Goal: Task Accomplishment & Management: Manage account settings

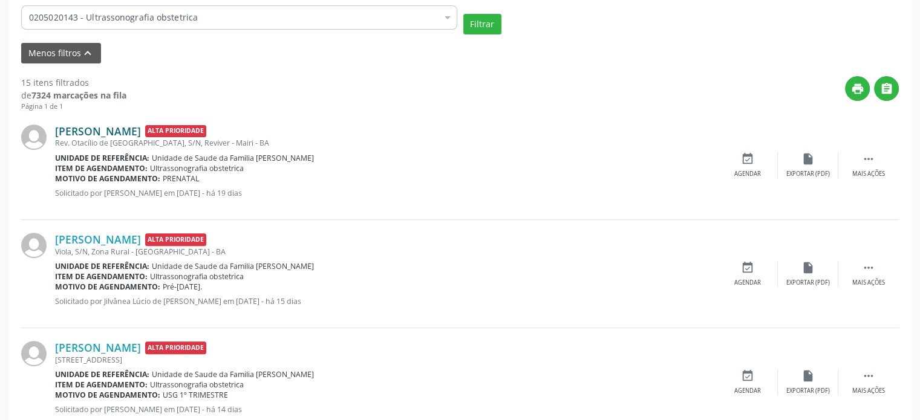
scroll to position [363, 0]
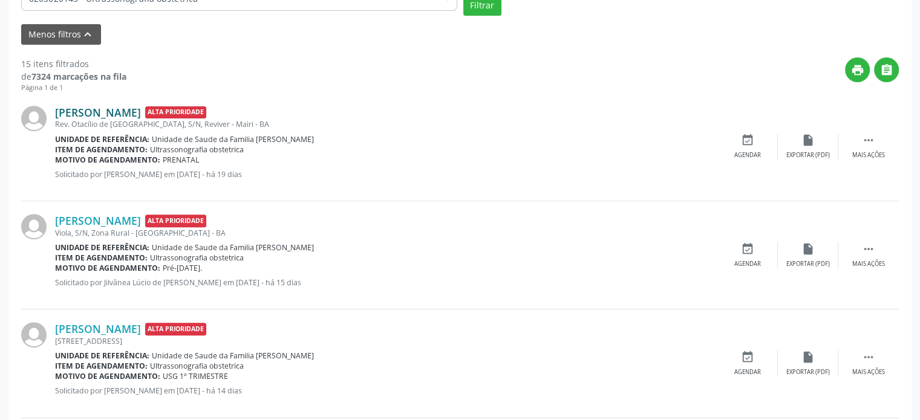
click at [93, 114] on link "[PERSON_NAME]" at bounding box center [98, 112] width 86 height 13
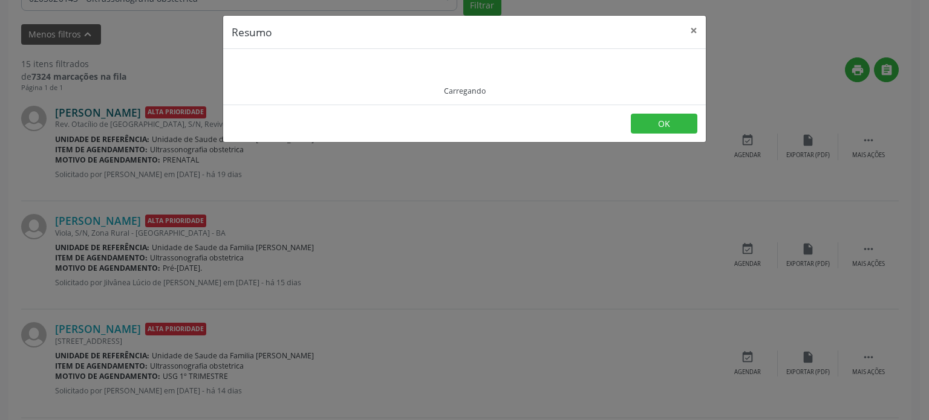
click at [93, 114] on div "Resumo × Carregando OK" at bounding box center [464, 210] width 929 height 420
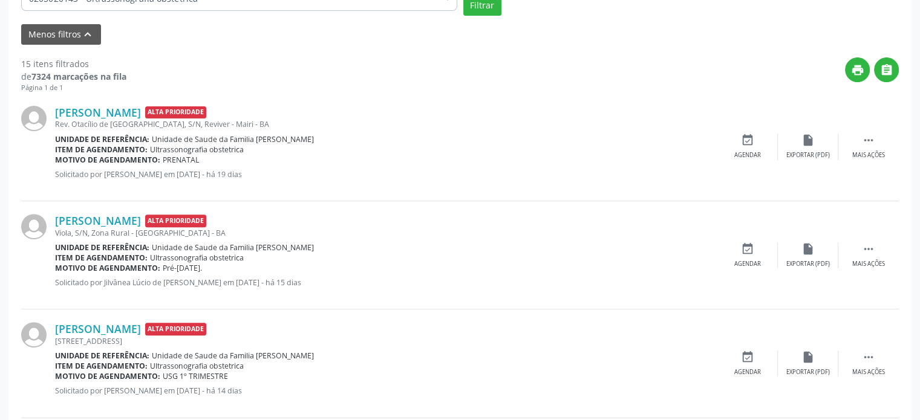
scroll to position [0, 0]
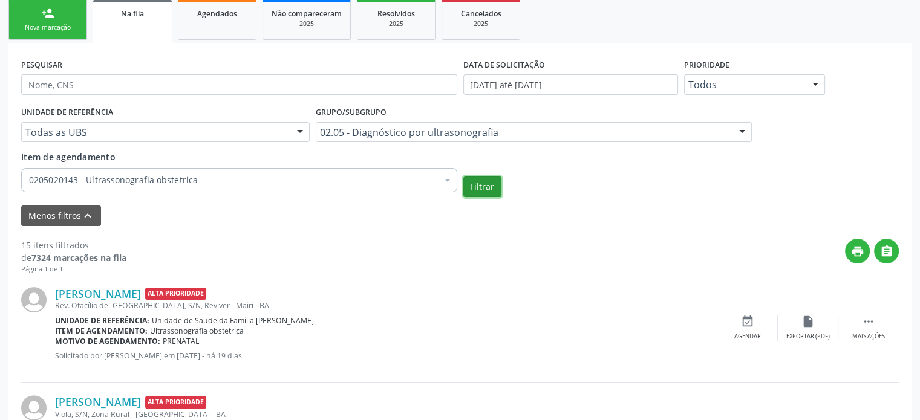
click at [483, 191] on button "Filtrar" at bounding box center [482, 187] width 38 height 21
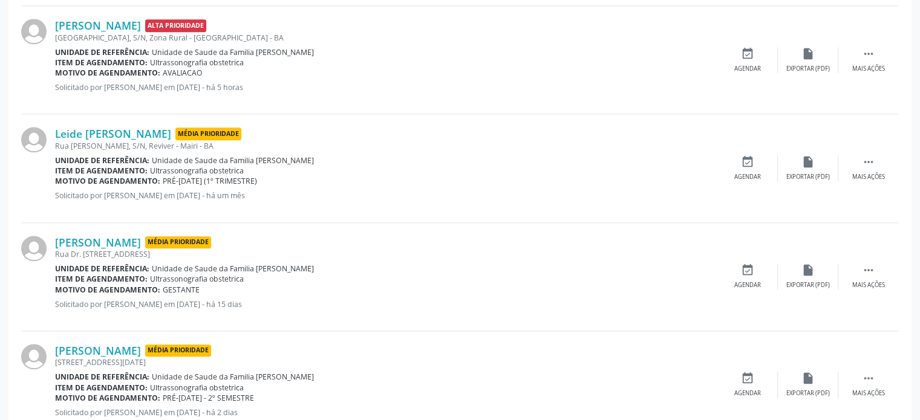
scroll to position [1210, 0]
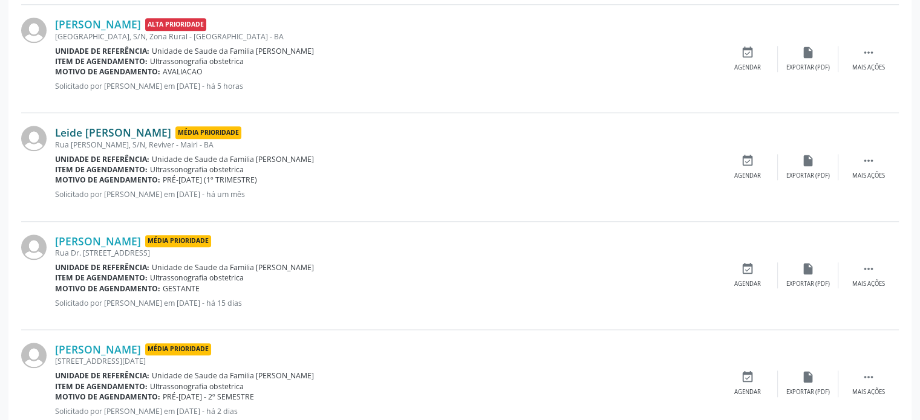
click at [82, 129] on link "Leide [PERSON_NAME]" at bounding box center [113, 132] width 116 height 13
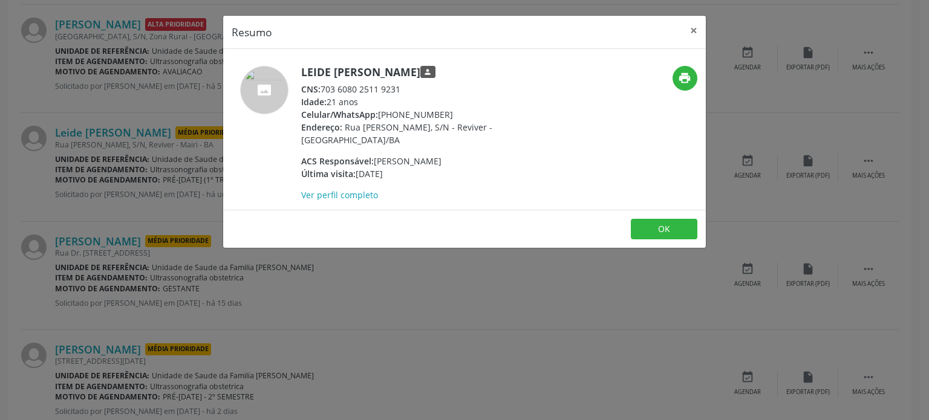
click at [139, 146] on div "Resumo × [PERSON_NAME] person CNS: 703 6080 2511 9231 Idade: 21 anos Celular/Wh…" at bounding box center [464, 210] width 929 height 420
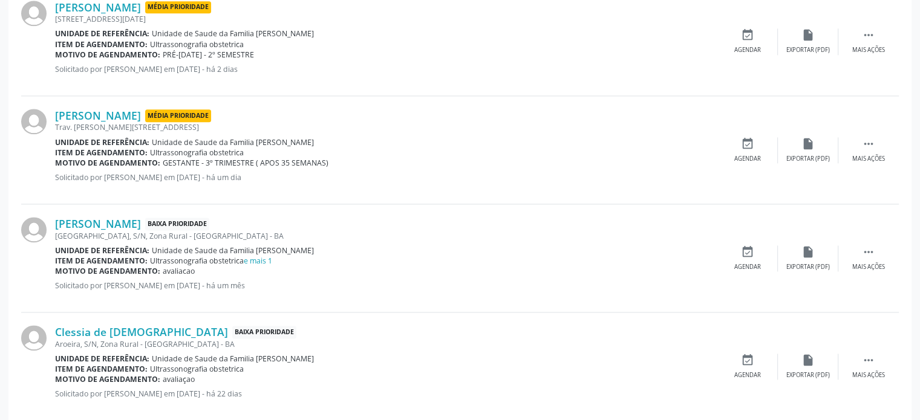
scroll to position [1633, 0]
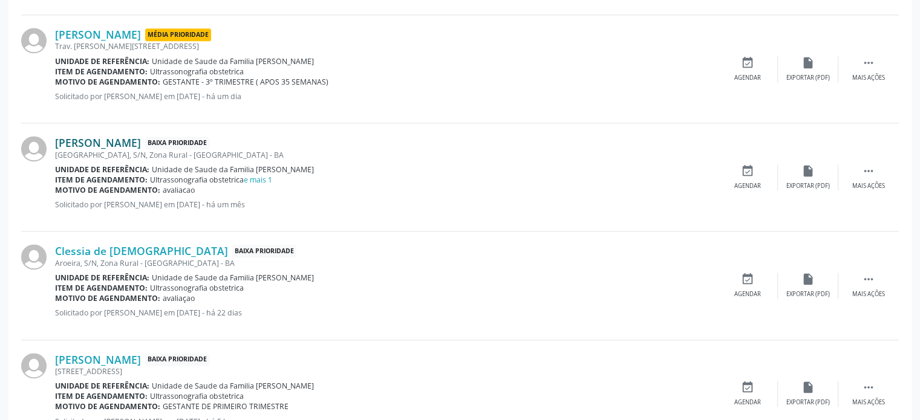
click at [73, 139] on link "[PERSON_NAME]" at bounding box center [98, 142] width 86 height 13
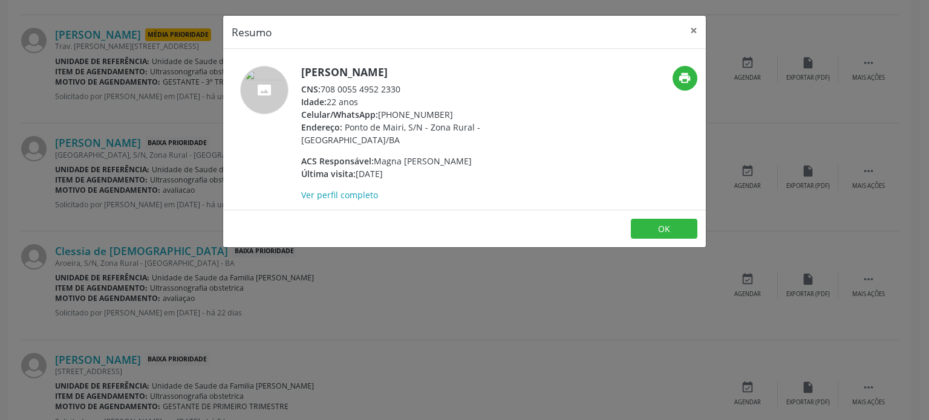
click at [128, 145] on div "Resumo × [PERSON_NAME] CNS: 708 0055 4952 2330 Idade: 22 anos Celular/WhatsApp:…" at bounding box center [464, 210] width 929 height 420
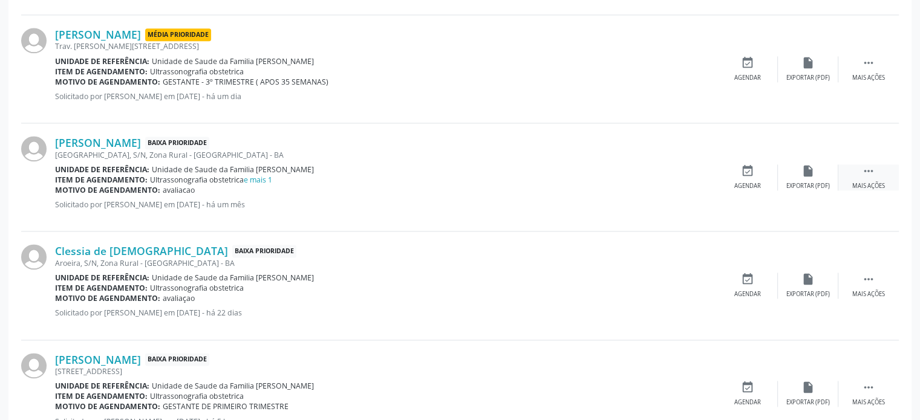
click at [854, 169] on div " Mais ações" at bounding box center [868, 178] width 60 height 26
click at [797, 169] on div "edit Editar" at bounding box center [808, 178] width 60 height 26
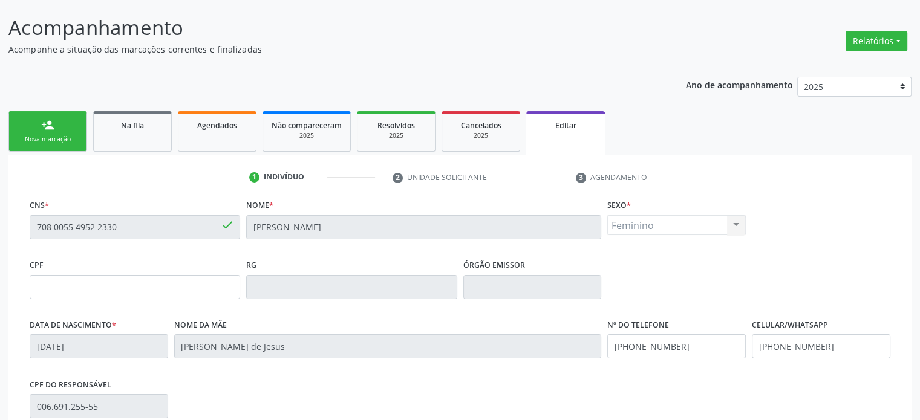
scroll to position [69, 0]
click at [131, 133] on link "Na fila" at bounding box center [132, 132] width 79 height 41
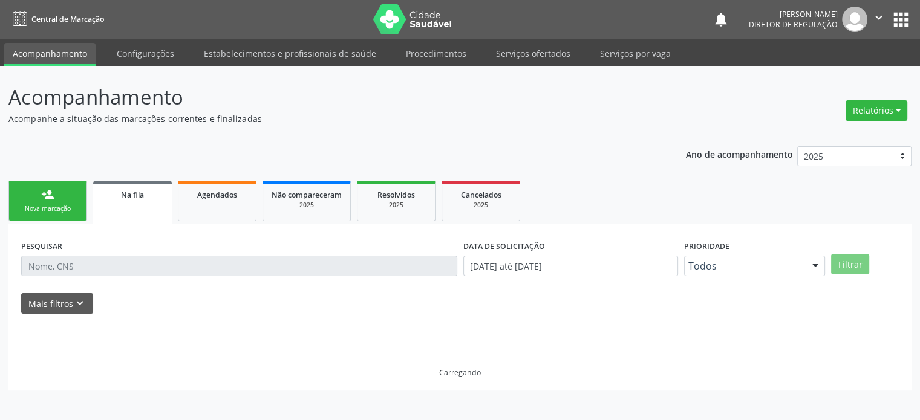
scroll to position [0, 0]
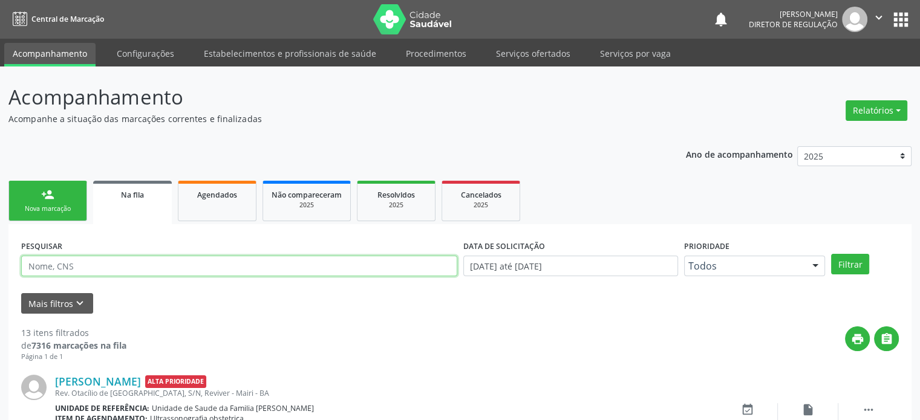
click at [116, 261] on input "text" at bounding box center [239, 266] width 436 height 21
paste input "Olá, bom dia!! Ultrassonografia obstétrica Agendada para dia [DATE] no Hospital…"
type input "Olá, bom dia!! Ultrassonografia obstétrica Agendada para dia [DATE] no Hospital…"
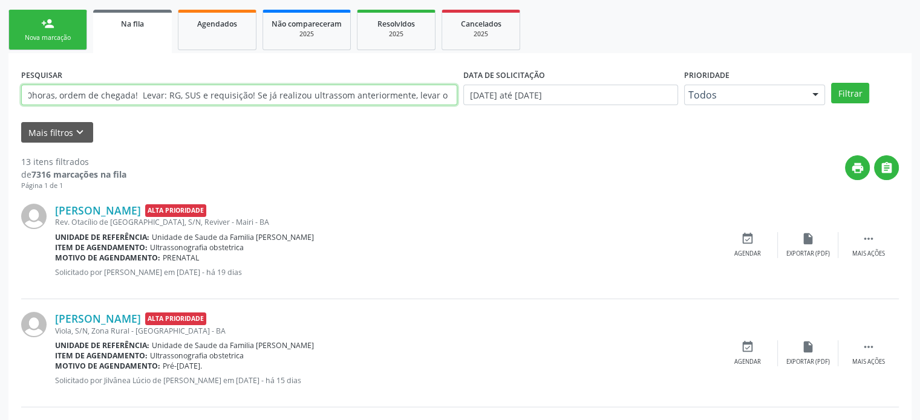
scroll to position [181, 0]
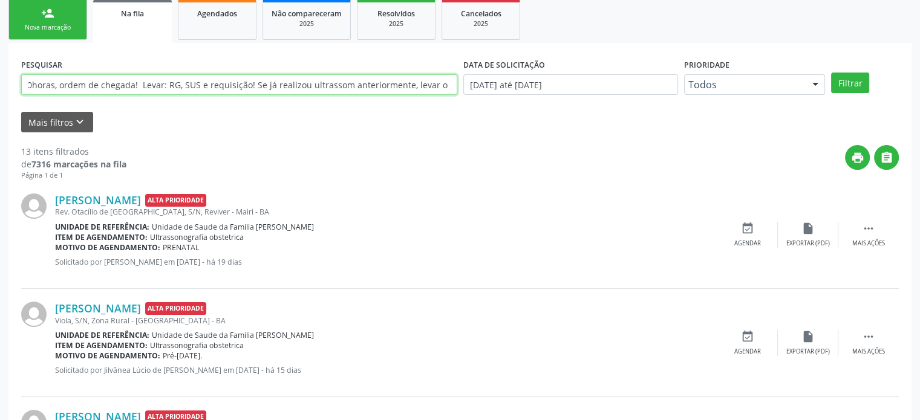
click at [250, 93] on input "Olá, bom dia!! Ultrassonografia obstétrica Agendada para dia [DATE] no Hospital…" at bounding box center [239, 84] width 436 height 21
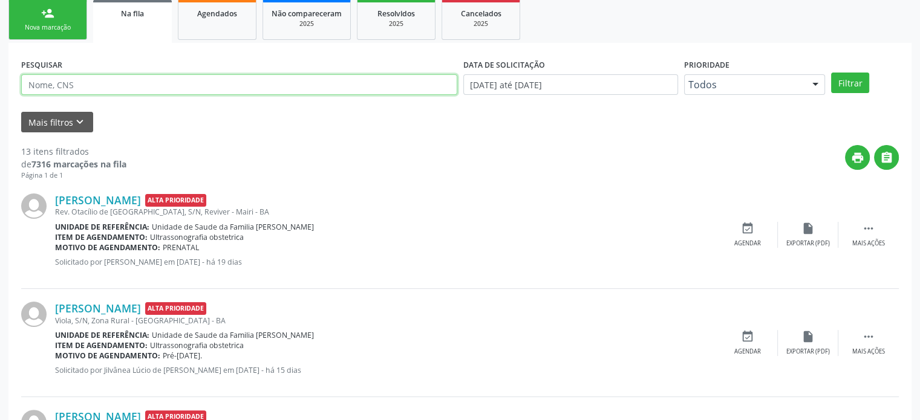
scroll to position [0, 0]
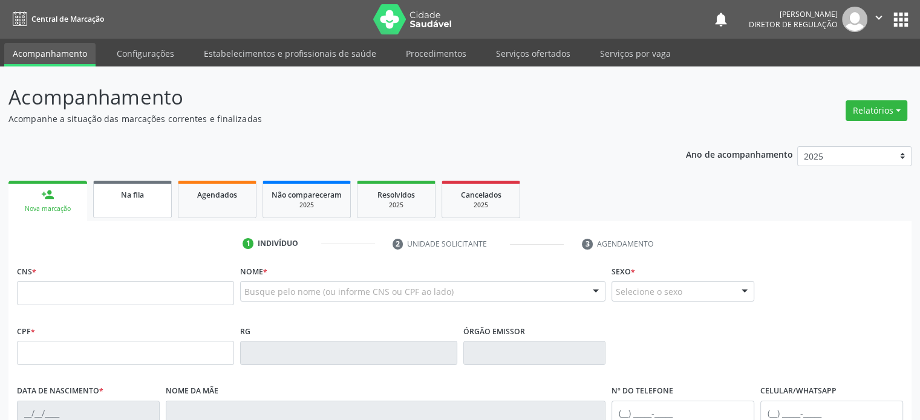
click at [114, 196] on div "Na fila" at bounding box center [132, 194] width 60 height 13
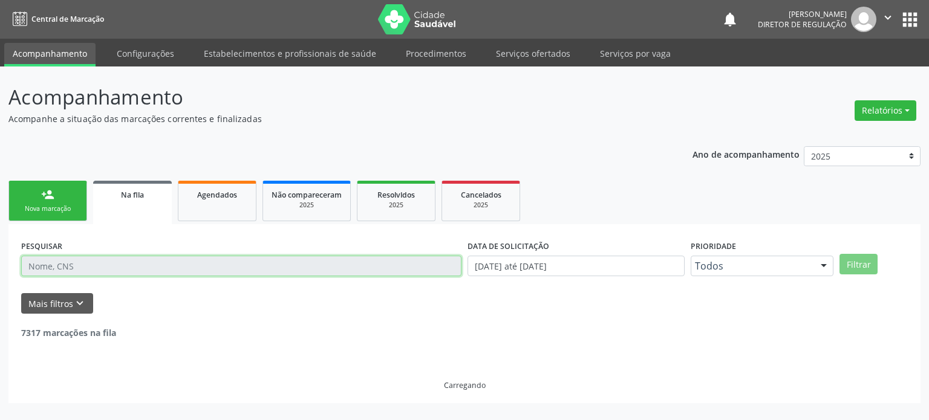
click at [89, 271] on input "text" at bounding box center [241, 266] width 440 height 21
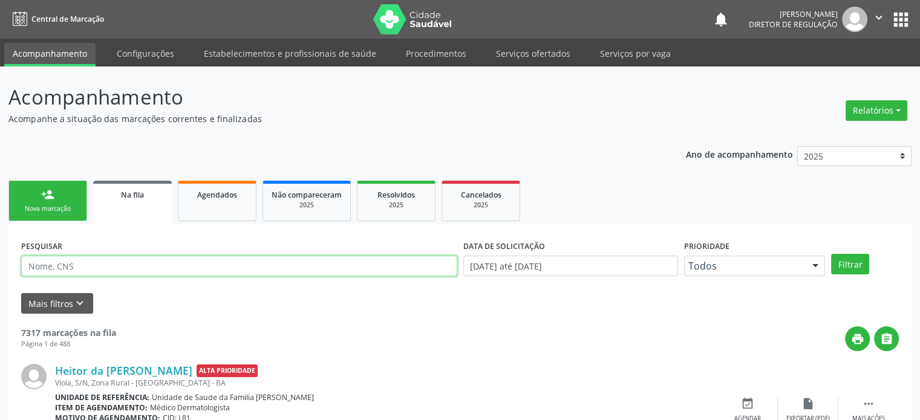
paste input "708 0055 4952 2330"
type input "708 0055 4952 2330"
click at [831, 254] on button "Filtrar" at bounding box center [850, 264] width 38 height 21
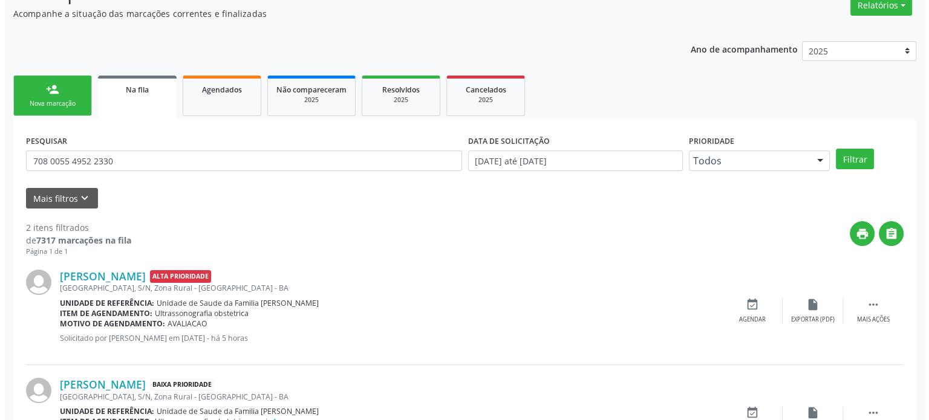
scroll to position [178, 0]
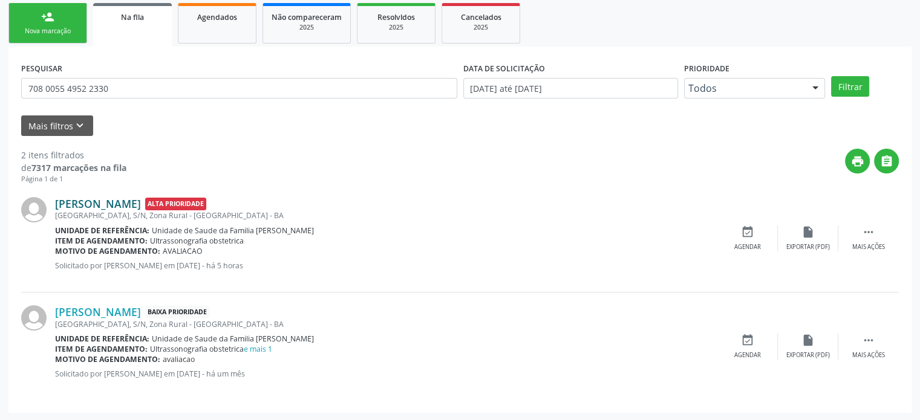
click at [141, 204] on link "[PERSON_NAME]" at bounding box center [98, 203] width 86 height 13
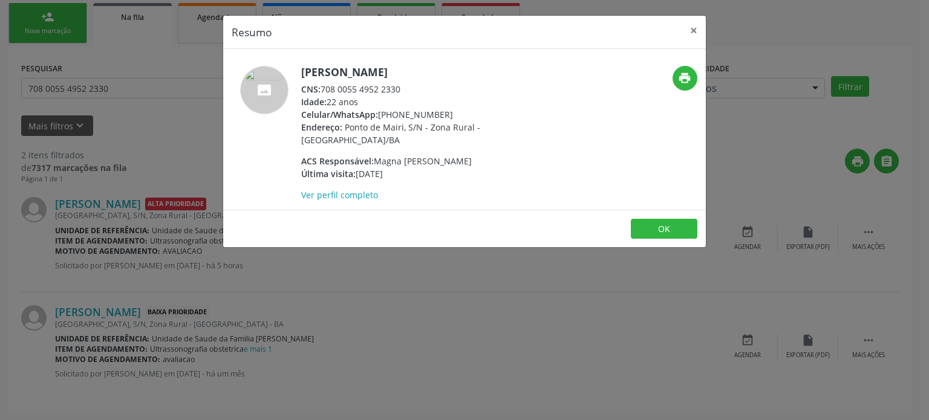
drag, startPoint x: 302, startPoint y: 70, endPoint x: 464, endPoint y: 67, distance: 162.1
click at [464, 67] on h5 "[PERSON_NAME]" at bounding box center [418, 72] width 235 height 13
copy h5 "[PERSON_NAME]"
click at [168, 257] on div "Resumo × [PERSON_NAME] CNS: 708 0055 4952 2330 Idade: 22 anos Celular/WhatsApp:…" at bounding box center [464, 210] width 929 height 420
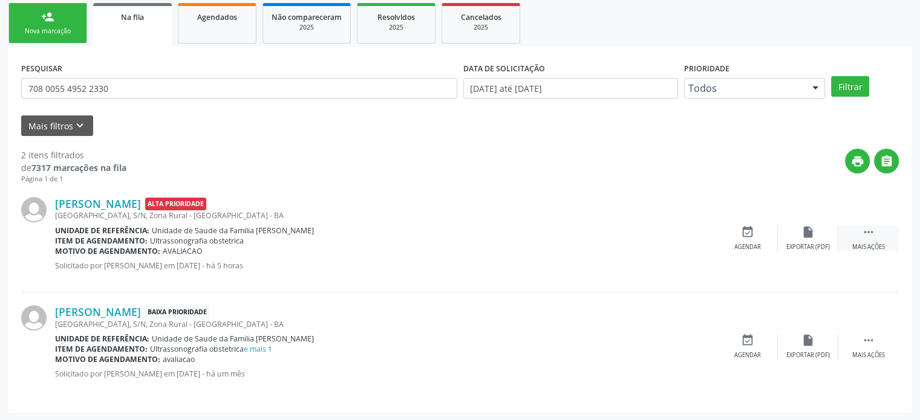
click at [872, 232] on icon "" at bounding box center [868, 232] width 13 height 13
click at [752, 233] on icon "cancel" at bounding box center [747, 232] width 13 height 13
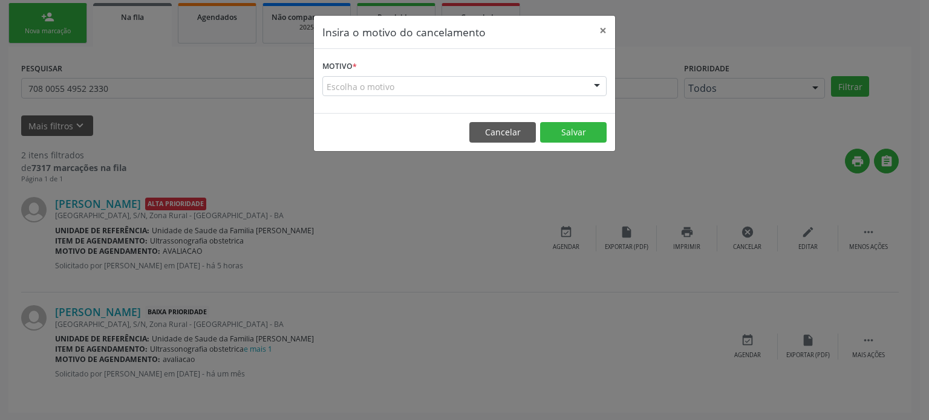
click at [433, 79] on div "Escolha o motivo" at bounding box center [464, 86] width 284 height 21
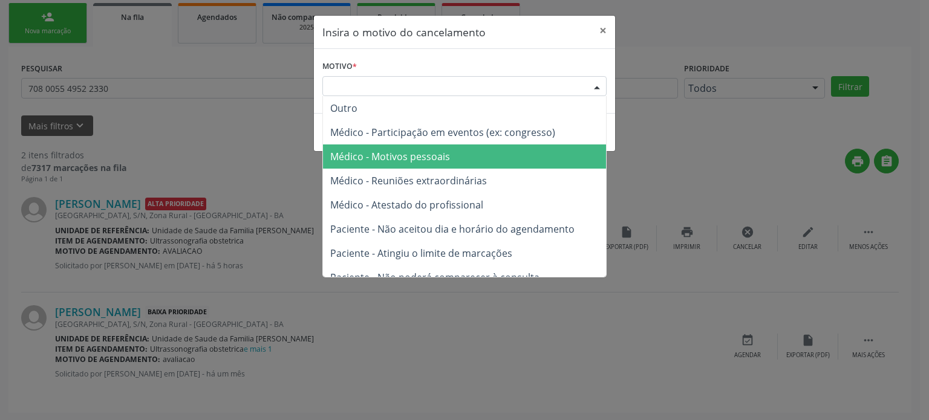
click at [396, 220] on span "Paciente - Não aceitou dia e horário do agendamento" at bounding box center [464, 229] width 283 height 24
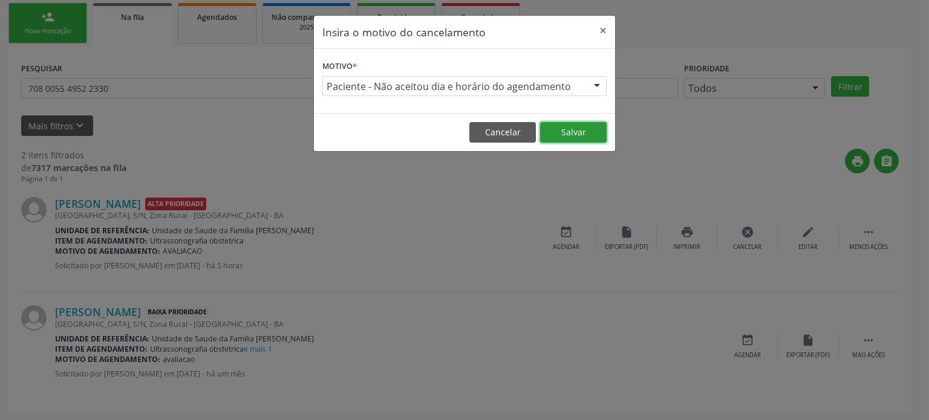
click at [571, 140] on button "Salvar" at bounding box center [573, 132] width 67 height 21
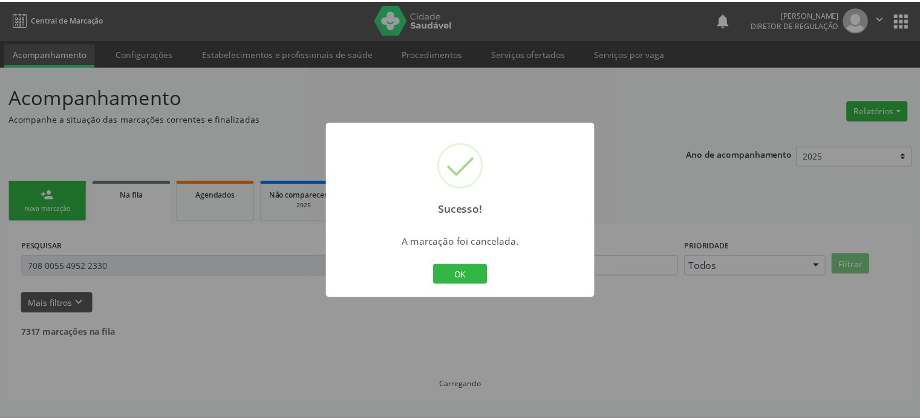
scroll to position [0, 0]
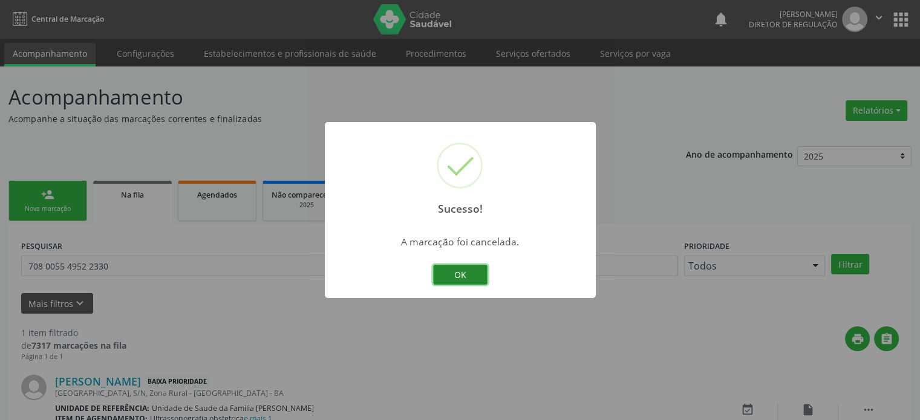
click at [467, 275] on button "OK" at bounding box center [460, 275] width 54 height 21
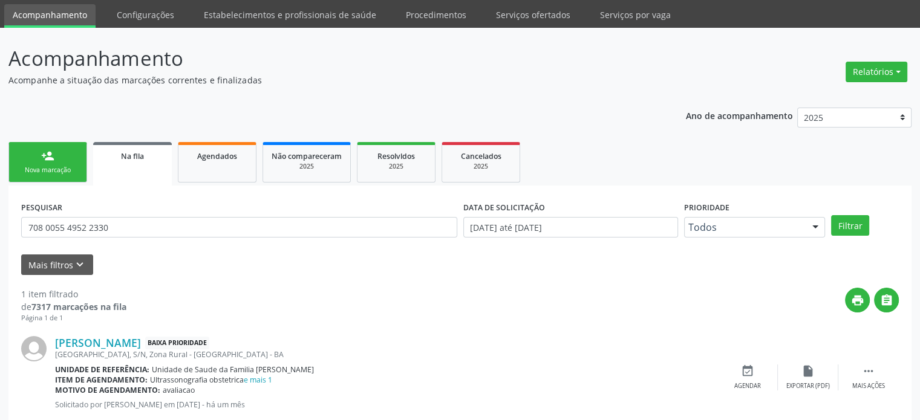
scroll to position [70, 0]
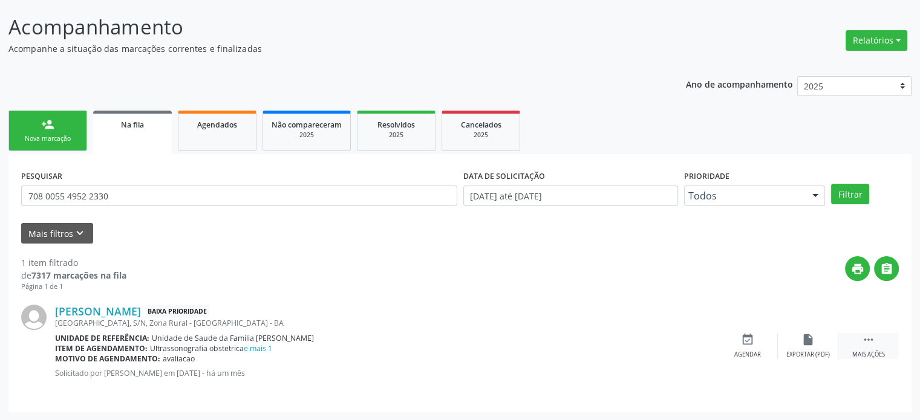
click at [869, 341] on icon "" at bounding box center [868, 339] width 13 height 13
click at [798, 341] on div "edit Editar" at bounding box center [808, 346] width 60 height 26
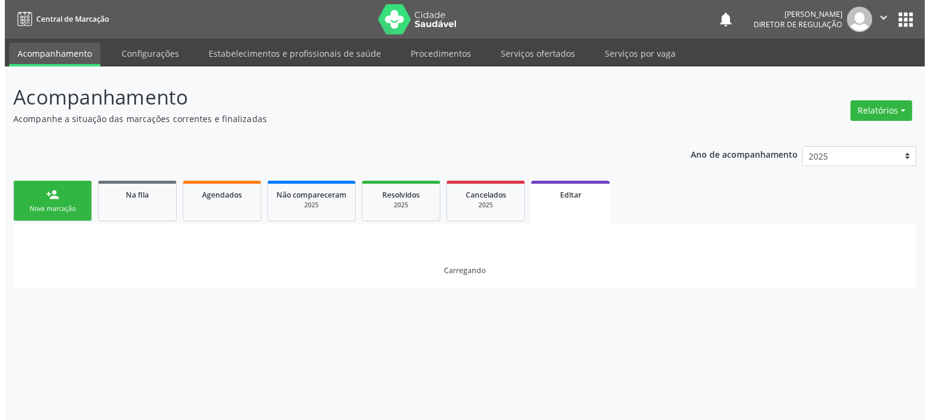
scroll to position [0, 0]
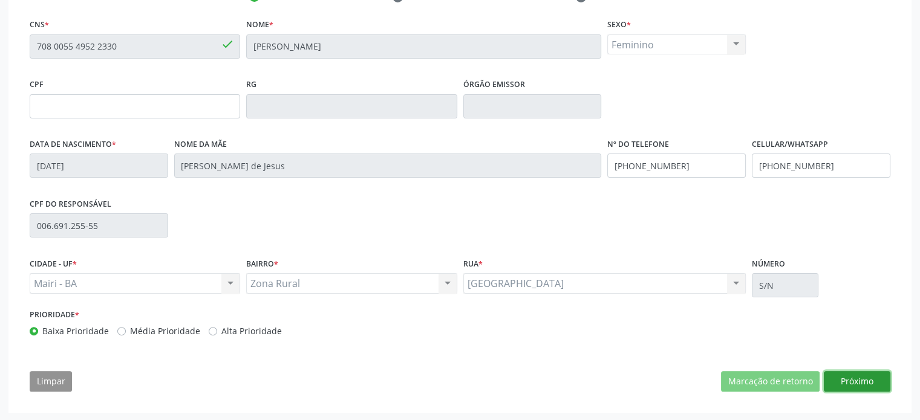
click at [852, 382] on button "Próximo" at bounding box center [857, 381] width 67 height 21
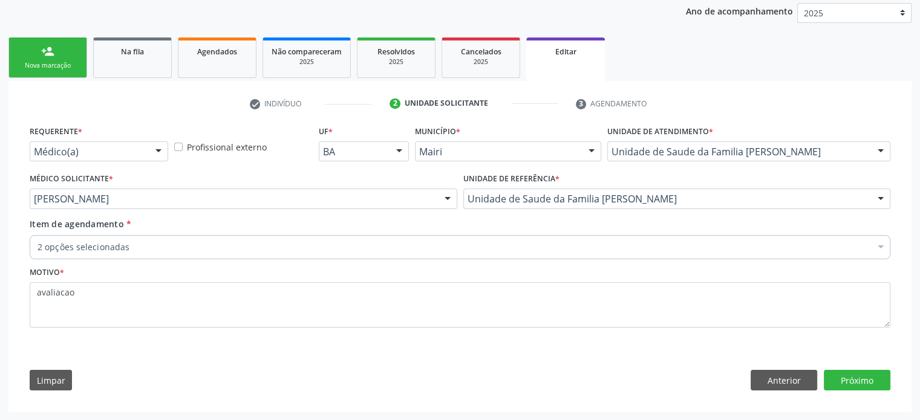
scroll to position [142, 0]
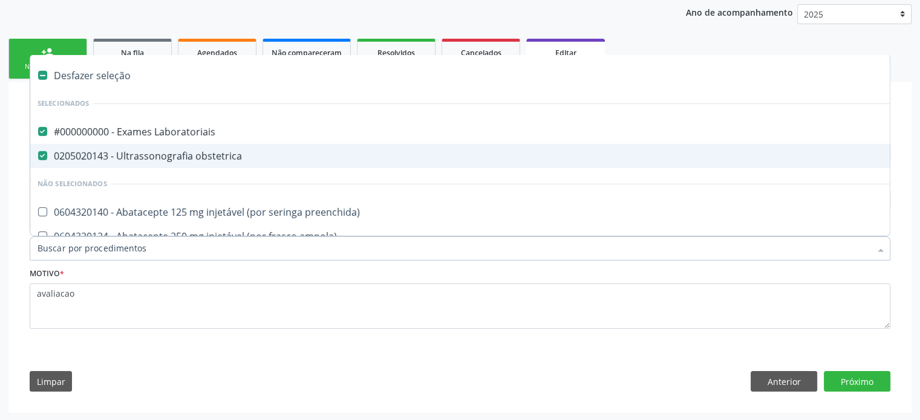
click at [129, 157] on div "0205020143 - Ultrassonografia obstetrica" at bounding box center [502, 156] width 931 height 10
checkbox obstetrica "false"
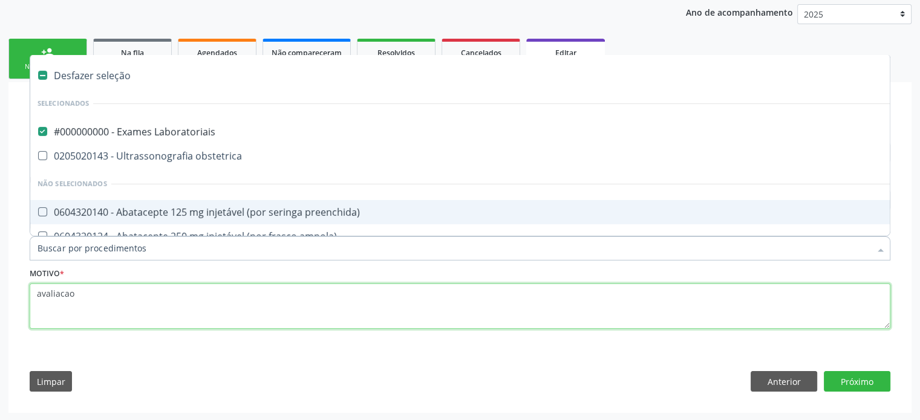
click at [64, 293] on textarea "avaliacao" at bounding box center [460, 307] width 861 height 46
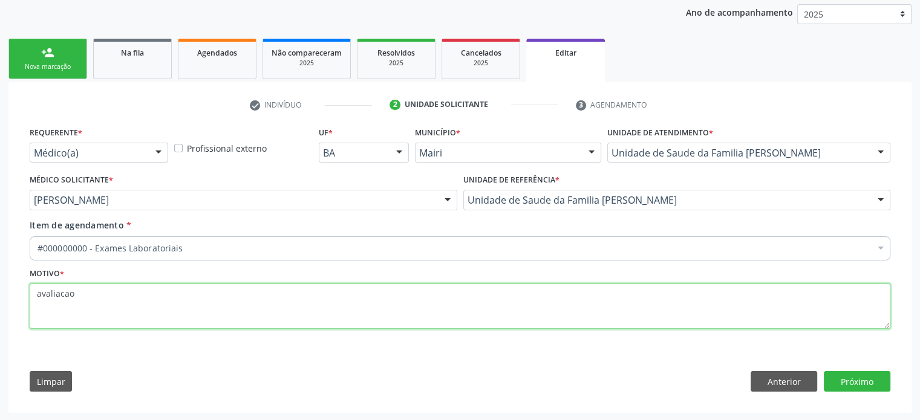
click at [64, 293] on textarea "avaliacao" at bounding box center [460, 307] width 861 height 46
click at [64, 293] on textarea "pré na tal" at bounding box center [460, 307] width 861 height 46
type textarea "pré [DATE]"
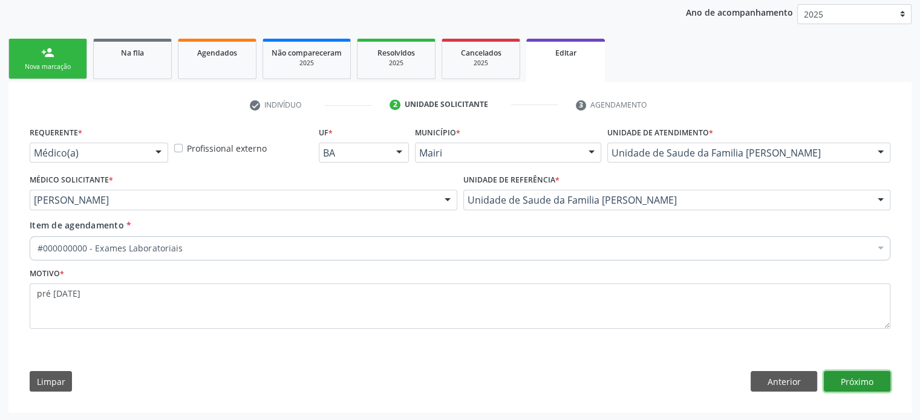
click at [849, 382] on button "Próximo" at bounding box center [857, 381] width 67 height 21
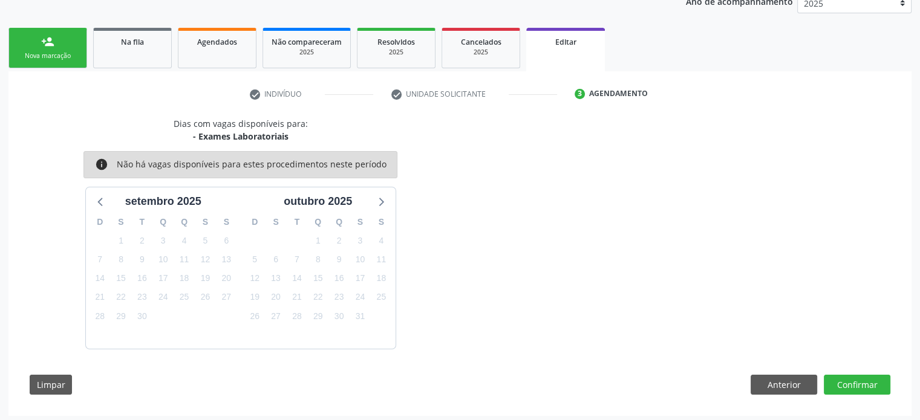
scroll to position [156, 0]
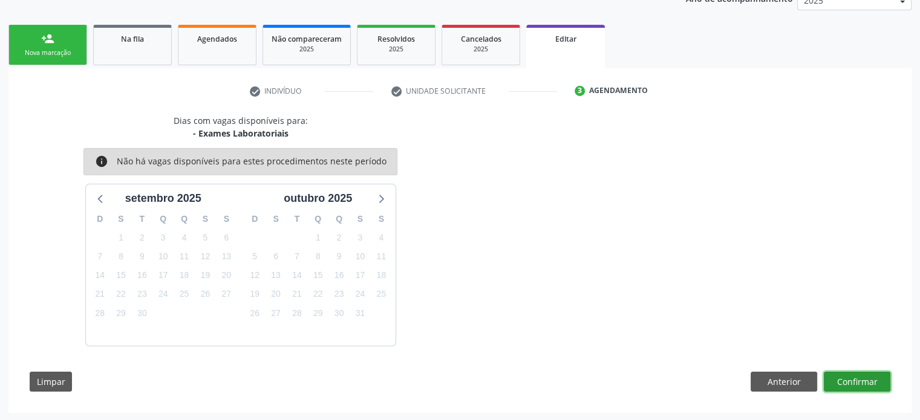
click at [856, 382] on button "Confirmar" at bounding box center [857, 382] width 67 height 21
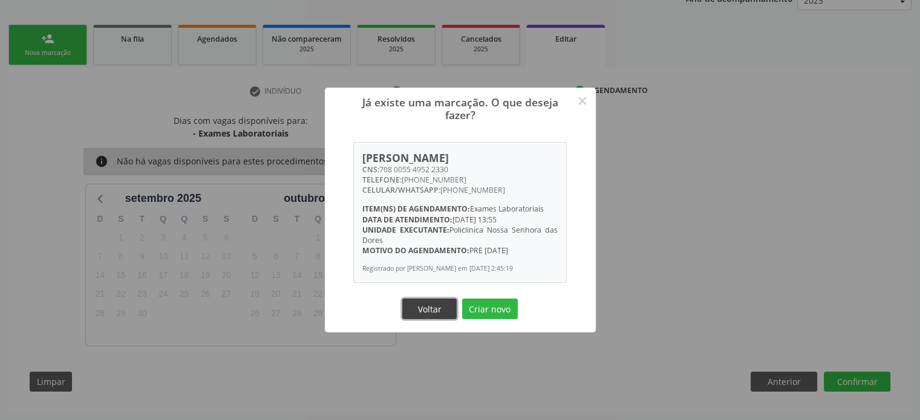
click at [431, 313] on button "Voltar" at bounding box center [429, 309] width 54 height 21
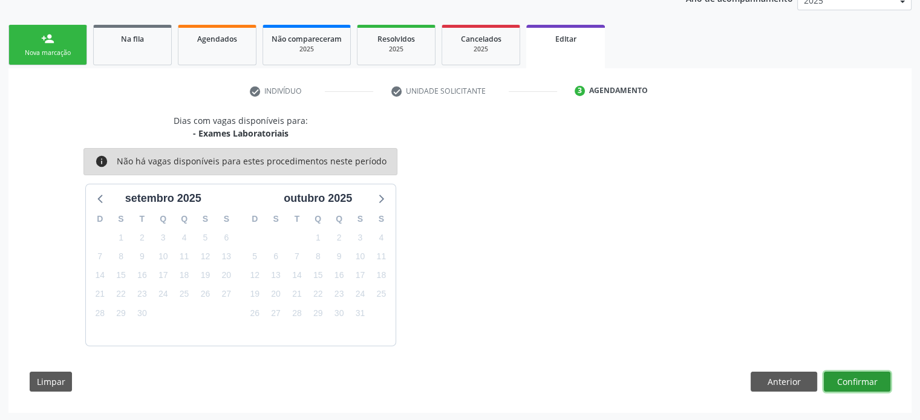
click at [866, 374] on button "Confirmar" at bounding box center [857, 382] width 67 height 21
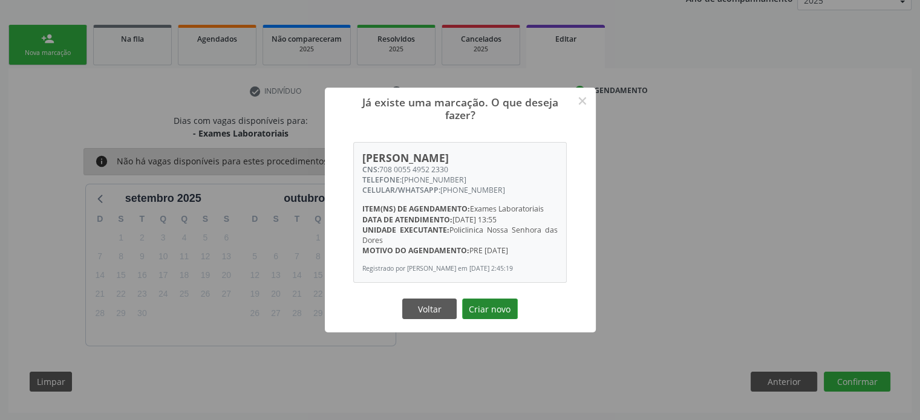
click at [472, 309] on button "Criar novo" at bounding box center [490, 309] width 56 height 21
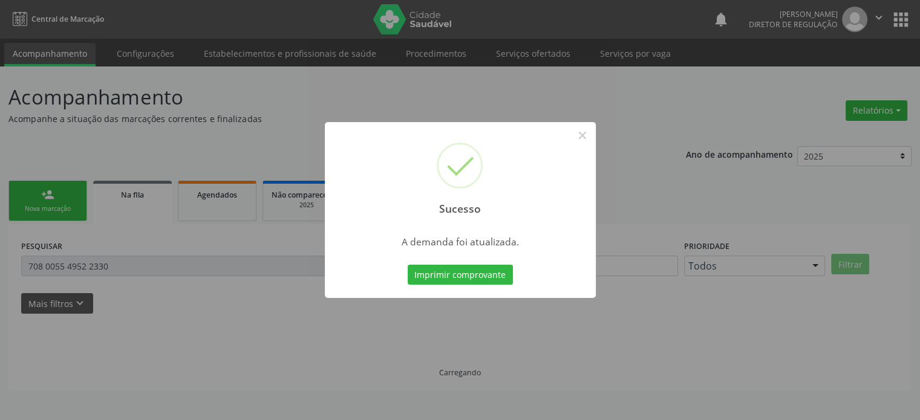
scroll to position [0, 0]
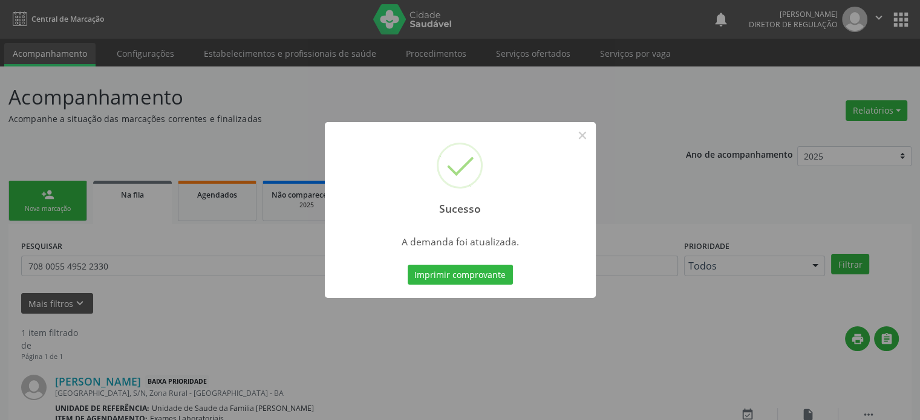
click at [139, 238] on div "Sucesso × A demanda foi atualizada. Imprimir comprovante Cancel" at bounding box center [460, 210] width 920 height 420
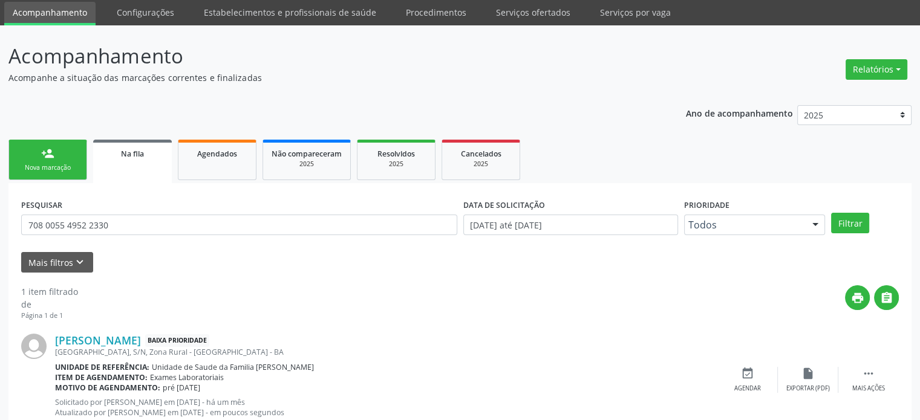
scroll to position [80, 0]
